Goal: Information Seeking & Learning: Check status

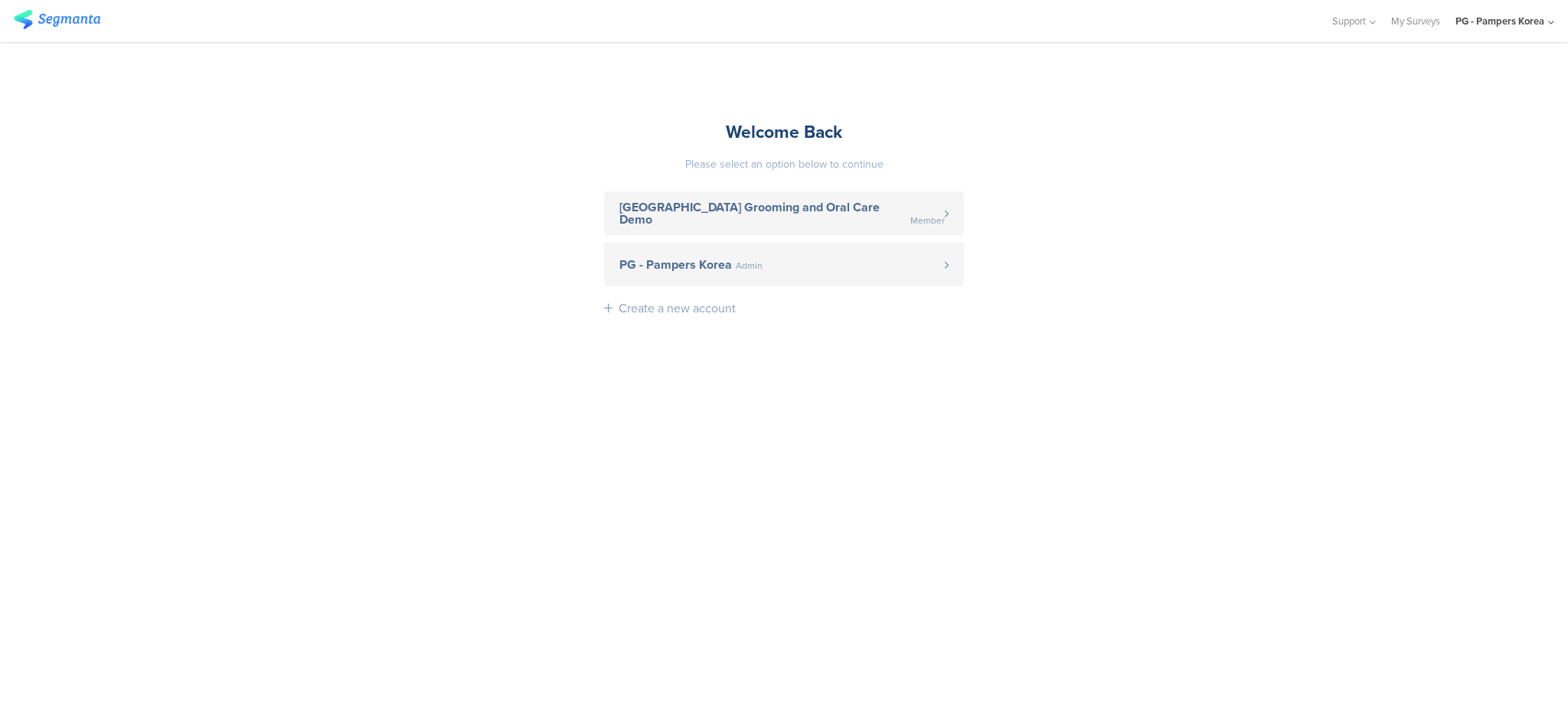
click at [837, 254] on link "PG - Pampers Korea Admin" at bounding box center [784, 265] width 360 height 44
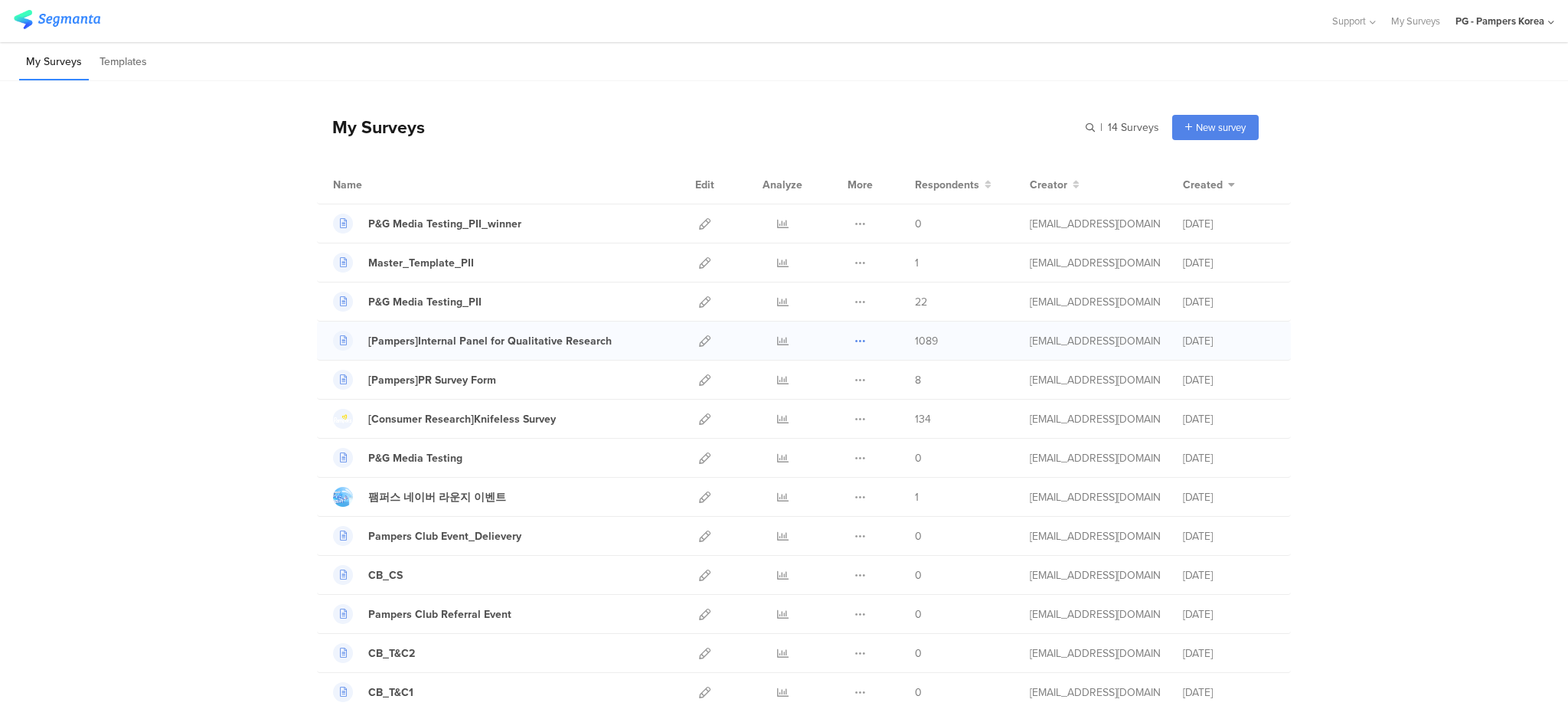
click at [855, 340] on icon at bounding box center [860, 341] width 11 height 11
click at [777, 340] on icon at bounding box center [783, 341] width 11 height 11
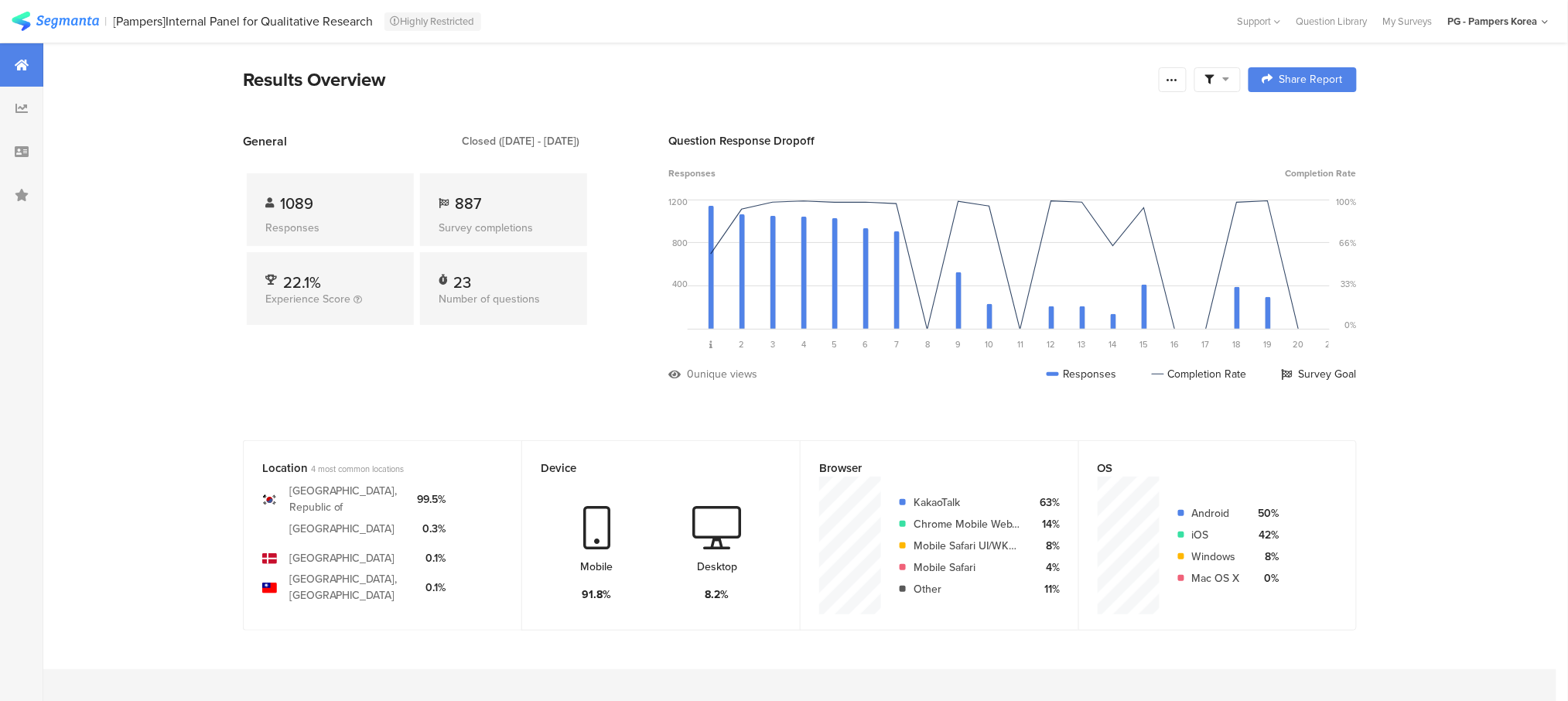
click at [1234, 86] on div at bounding box center [1217, 79] width 47 height 25
click at [1296, 122] on span at bounding box center [1299, 122] width 23 height 12
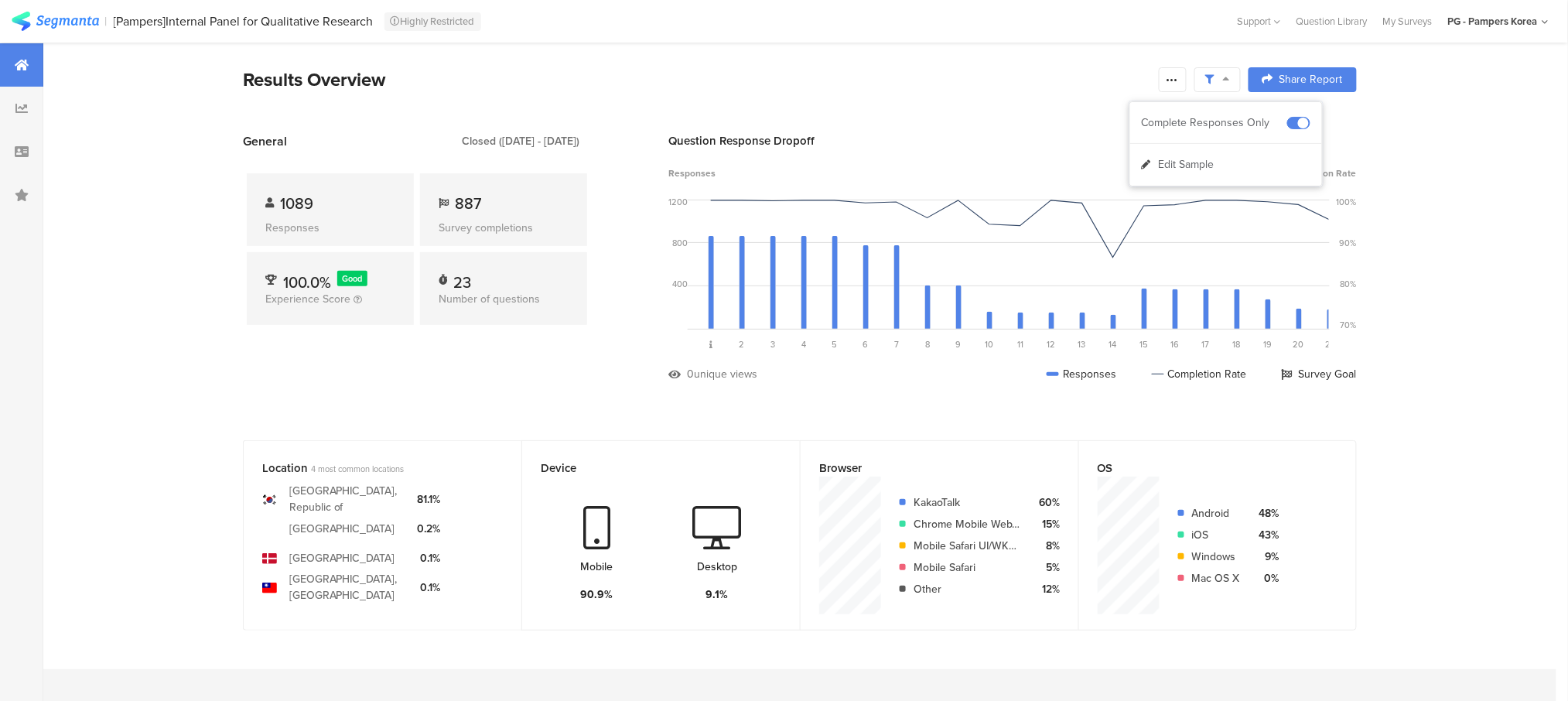
drag, startPoint x: 481, startPoint y: 497, endPoint x: 444, endPoint y: 497, distance: 37.0
click at [478, 496] on section "Korea, Republic of United States of America Denmark Taiwan, Province of China 8…" at bounding box center [382, 538] width 241 height 125
click at [441, 498] on div "81.1%" at bounding box center [429, 499] width 23 height 16
click at [1419, 499] on div "Location 4 most common locations Korea, Republic of United States of America De…" at bounding box center [799, 546] width 1238 height 213
